Goal: Go to known website: Access a specific website the user already knows

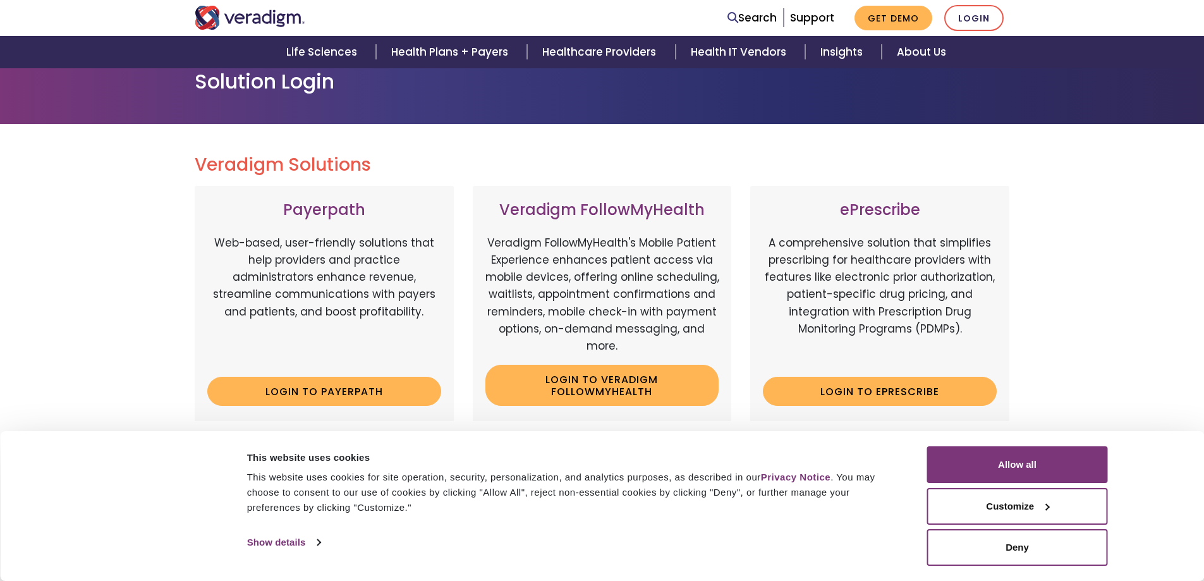
scroll to position [126, 0]
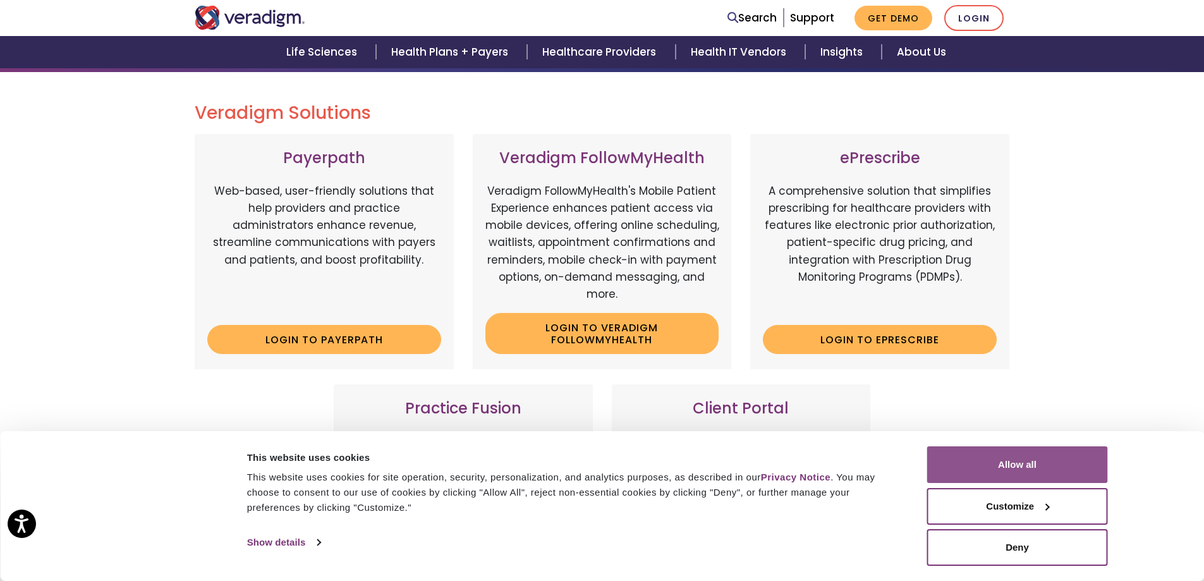
click at [1002, 462] on button "Allow all" at bounding box center [1017, 464] width 181 height 37
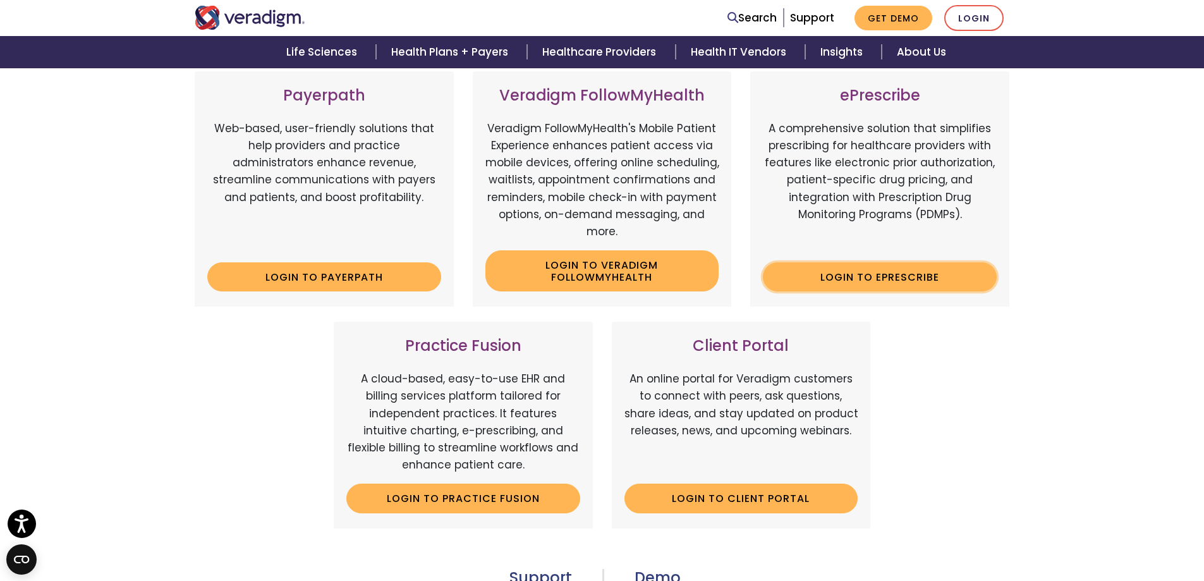
scroll to position [190, 0]
click at [781, 499] on link "Login to Client Portal" at bounding box center [741, 497] width 234 height 29
click at [904, 282] on link "Login to ePrescribe" at bounding box center [880, 276] width 234 height 29
